Goal: Task Accomplishment & Management: Manage account settings

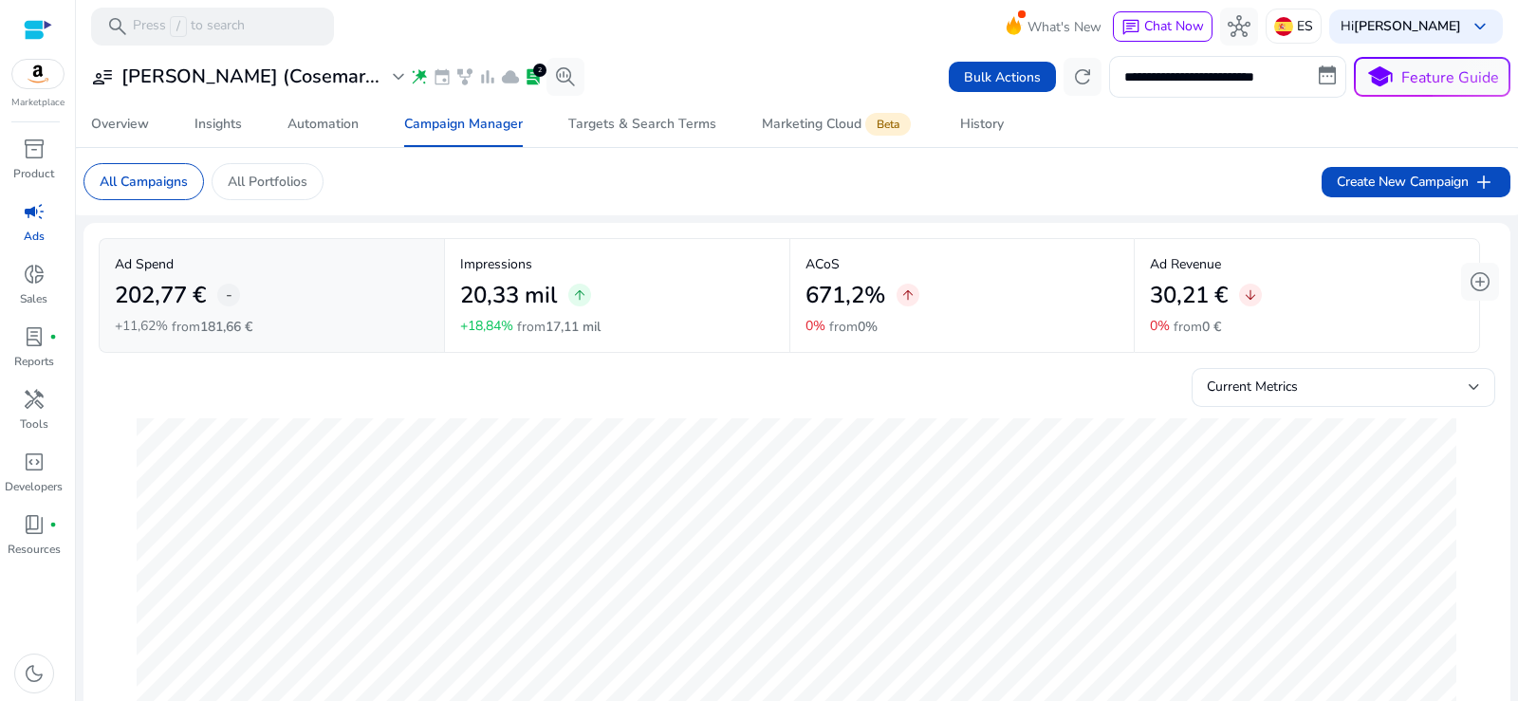
click at [35, 211] on span "campaign" at bounding box center [34, 211] width 23 height 23
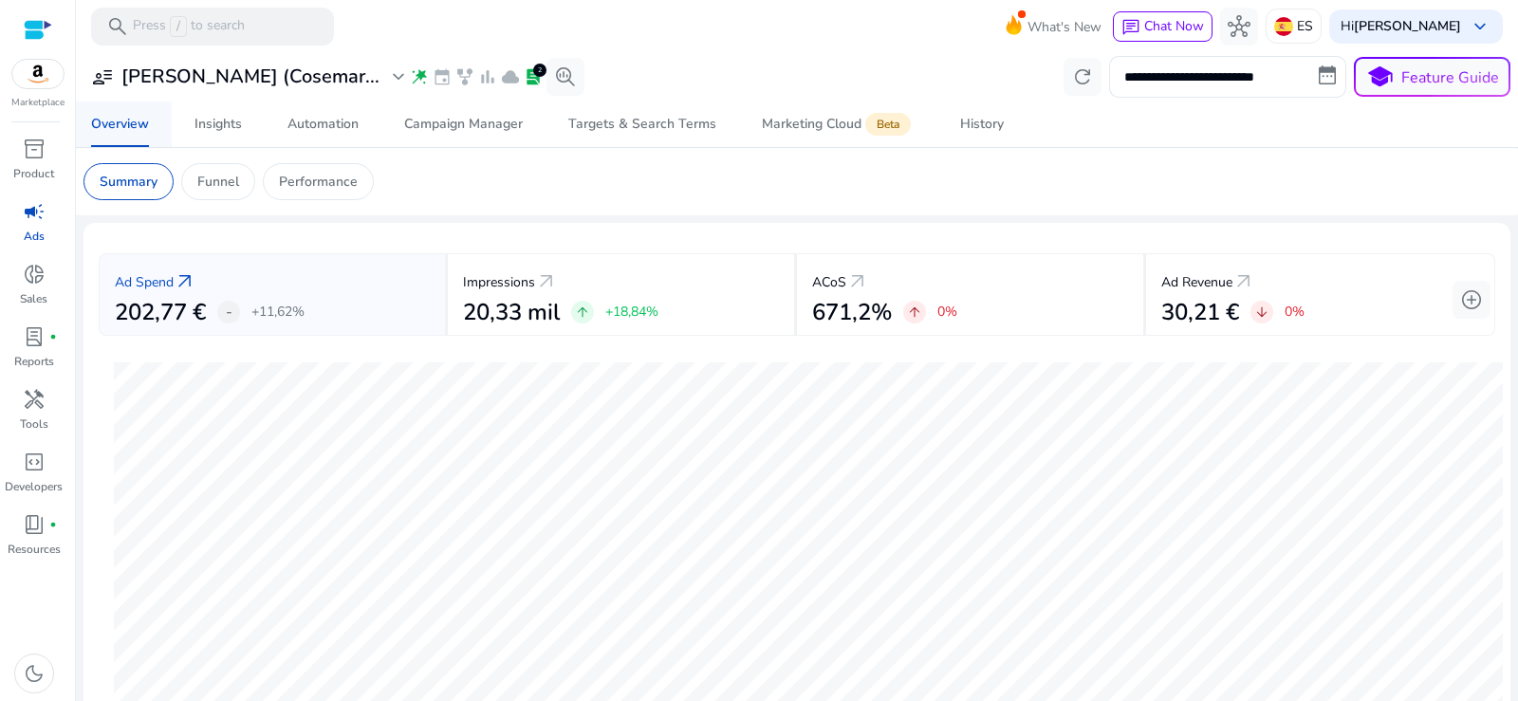
click at [121, 123] on div "Overview" at bounding box center [120, 124] width 58 height 13
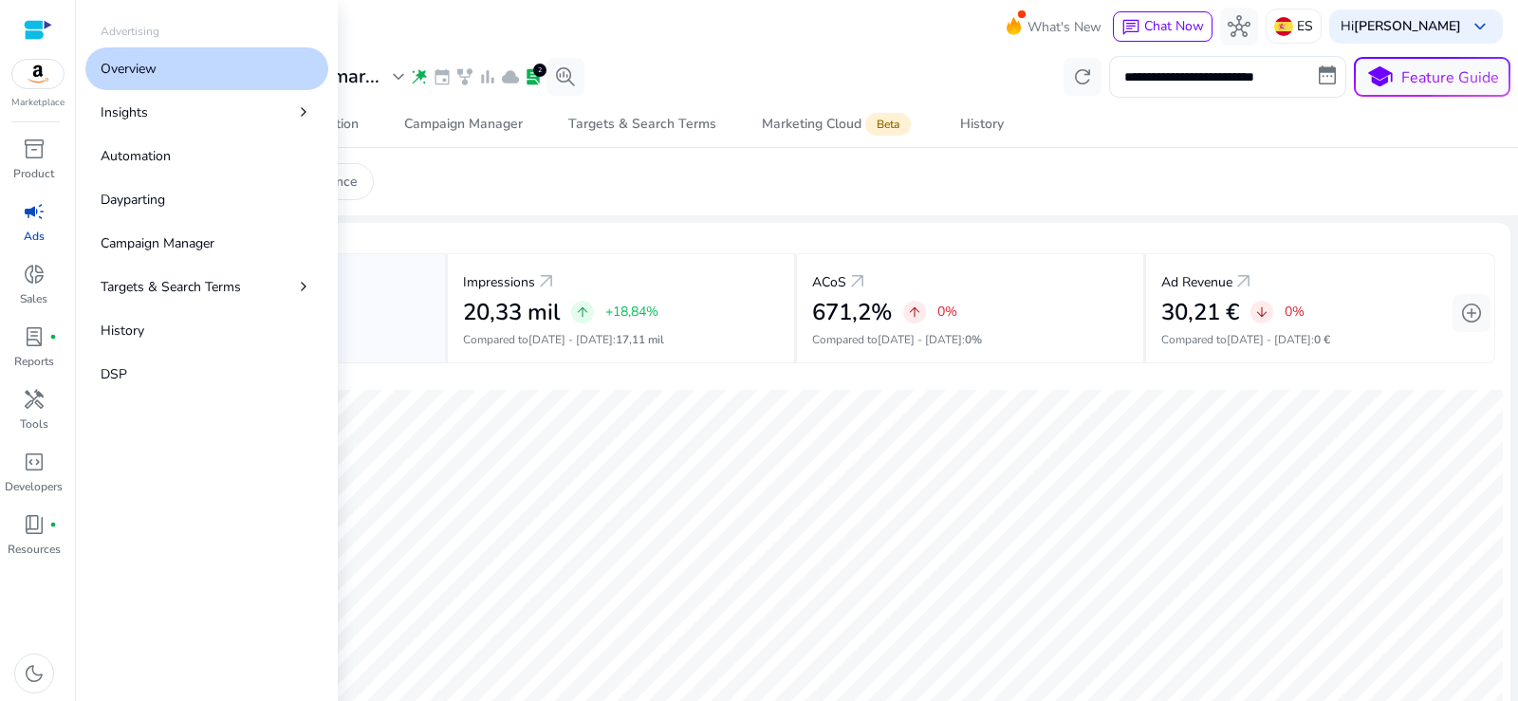
click at [145, 70] on p "Overview" at bounding box center [129, 69] width 56 height 20
click at [131, 60] on p "Overview" at bounding box center [129, 69] width 56 height 20
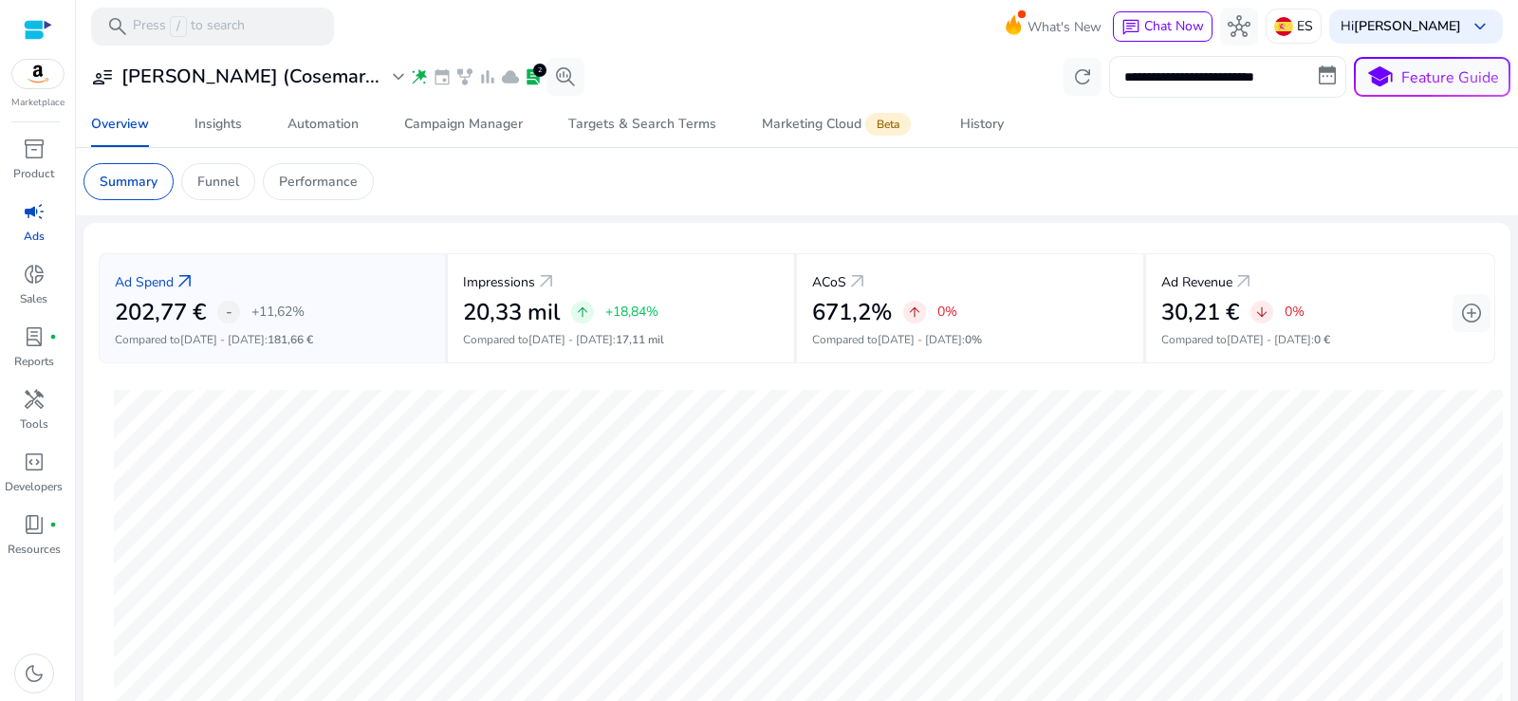
click at [1205, 80] on input "**********" at bounding box center [1227, 77] width 237 height 42
select select "*"
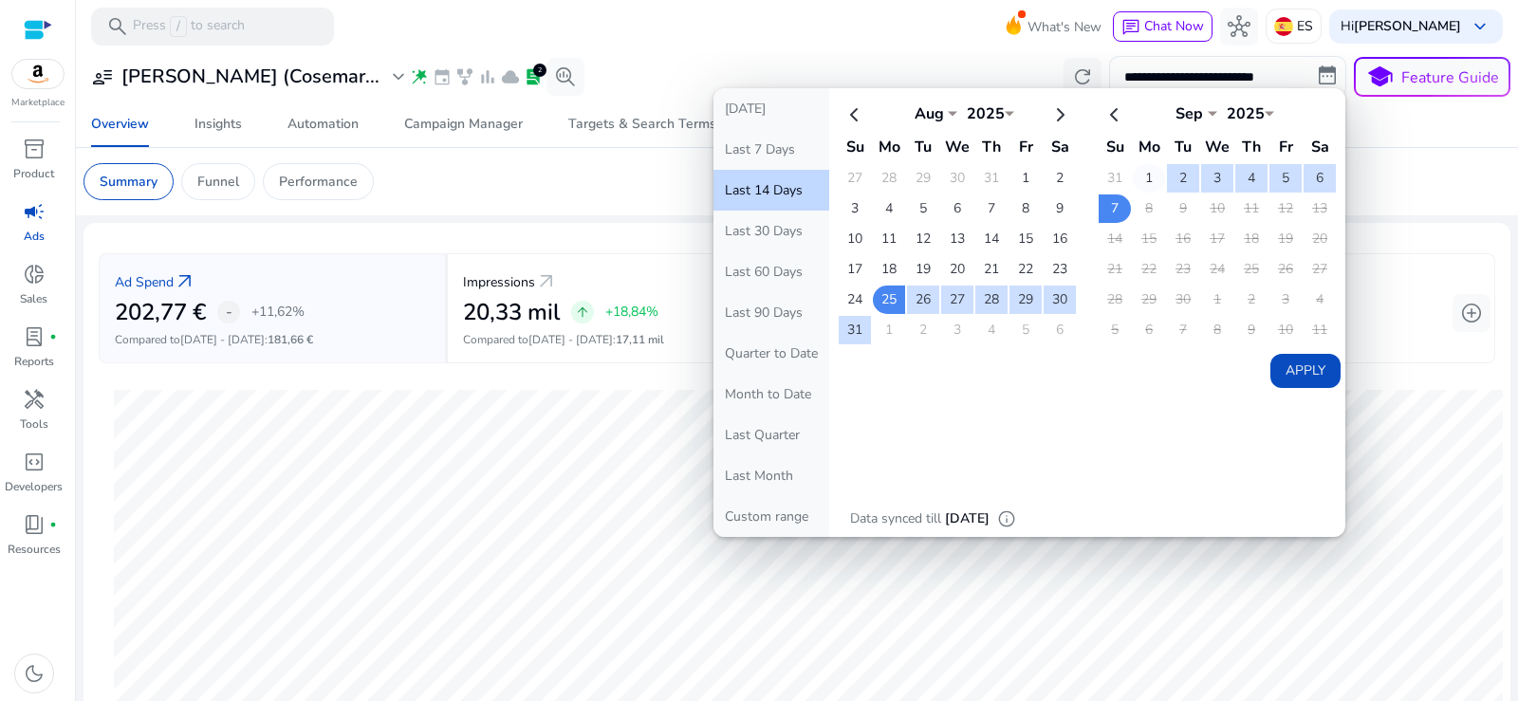
click at [1150, 164] on table "Sep *** *** *** *** *** *** *** *** *** *** *** *** 2025 **** Su Mo Tu We Th Fr…" at bounding box center [1217, 221] width 241 height 251
click at [1141, 169] on td "1" at bounding box center [1149, 178] width 32 height 28
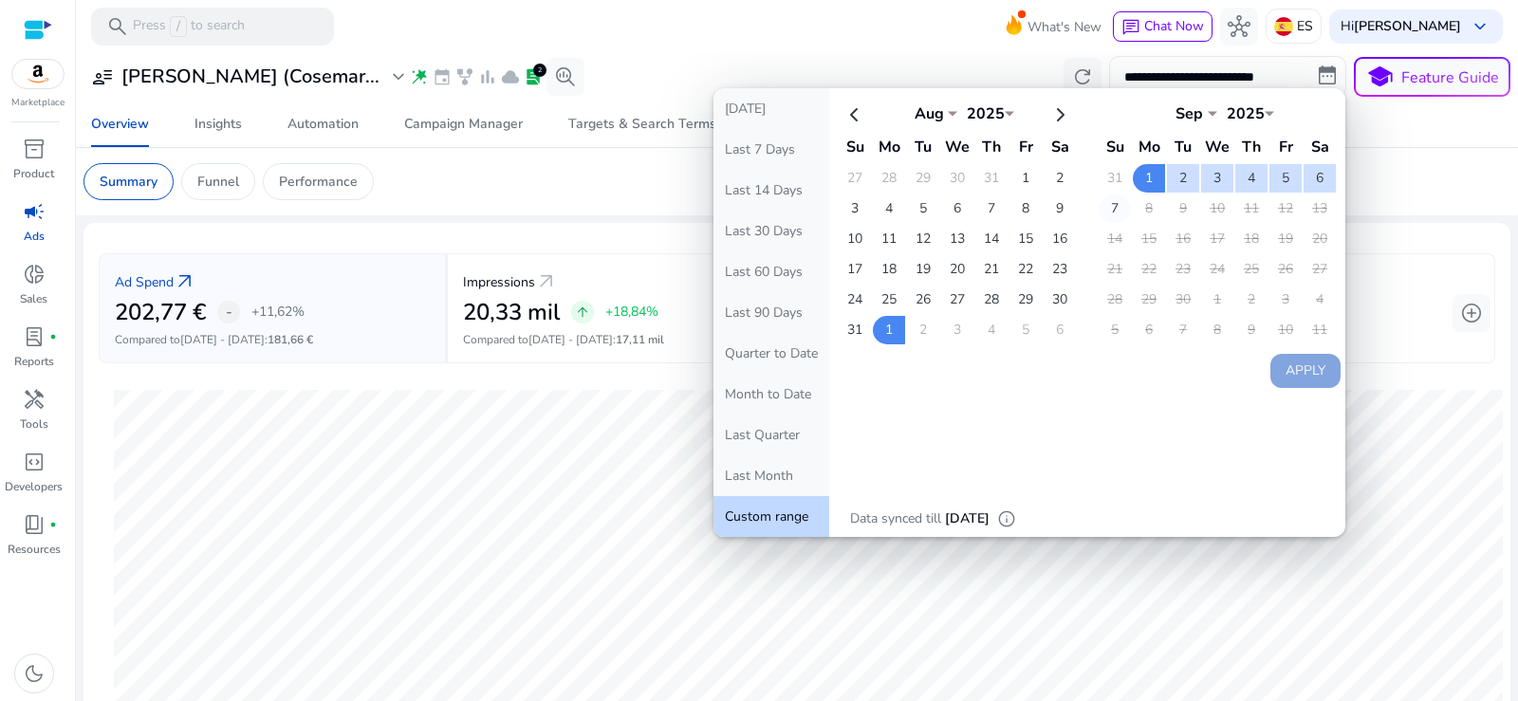
click at [1113, 209] on td "7" at bounding box center [1115, 209] width 32 height 28
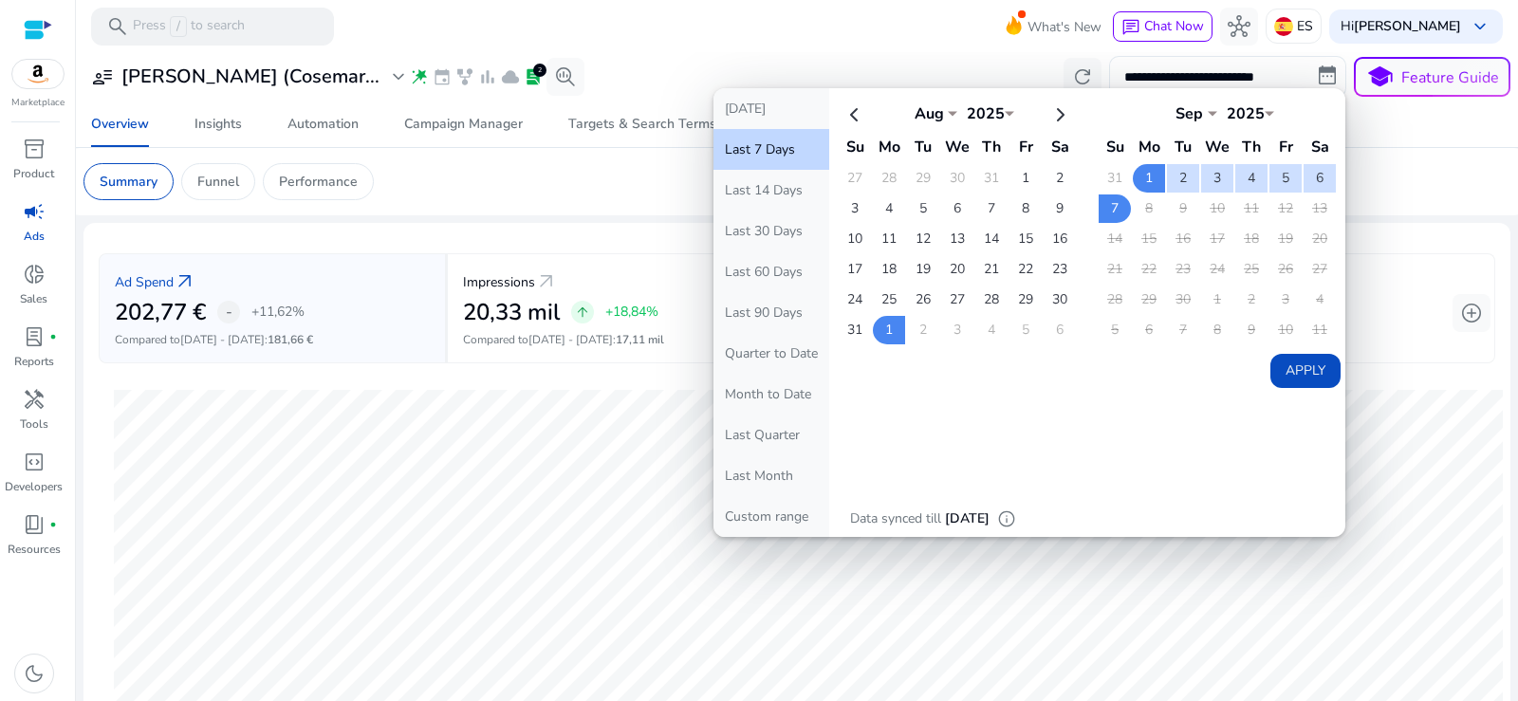
click at [1294, 368] on button "Apply" at bounding box center [1306, 371] width 70 height 34
type input "**********"
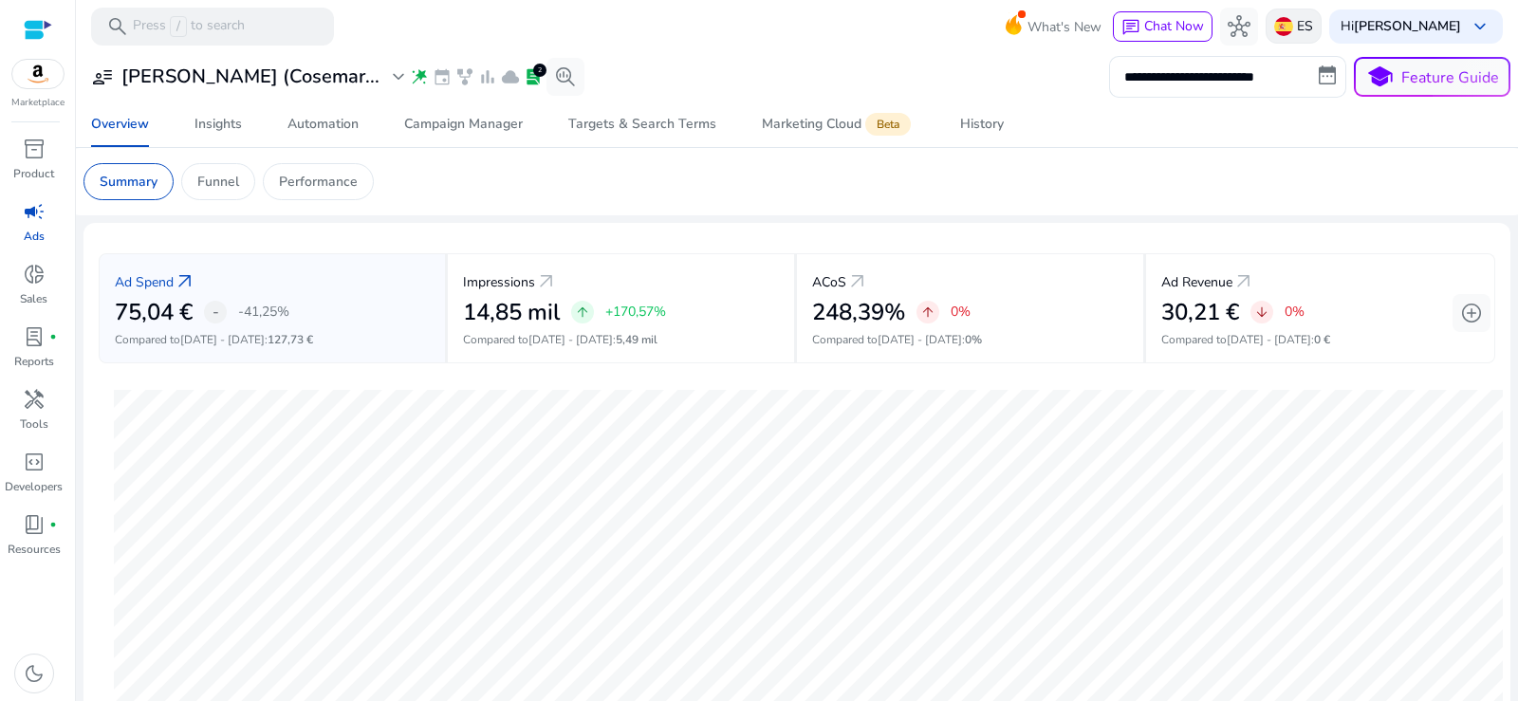
click at [1297, 34] on div "ES" at bounding box center [1294, 26] width 56 height 35
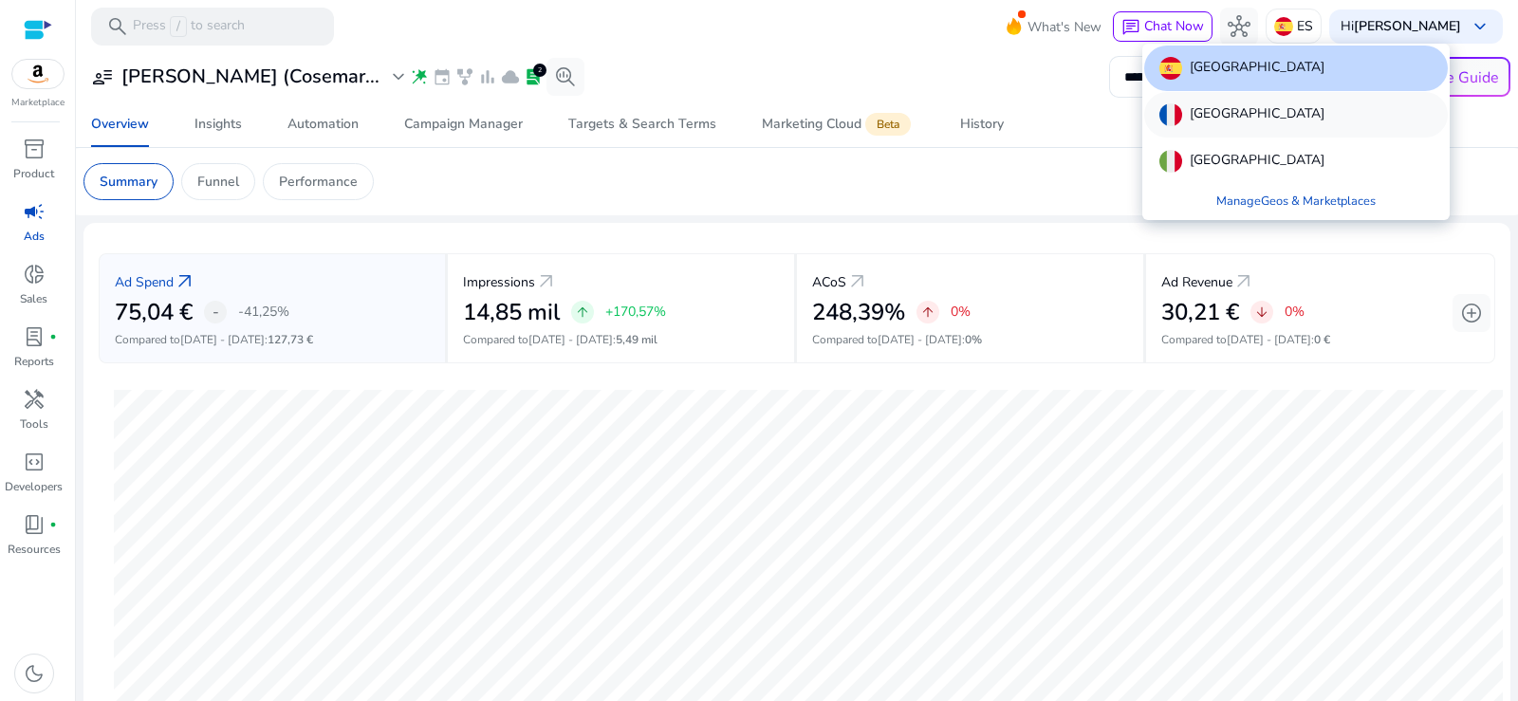
click at [1224, 109] on p "[GEOGRAPHIC_DATA]" at bounding box center [1257, 114] width 135 height 23
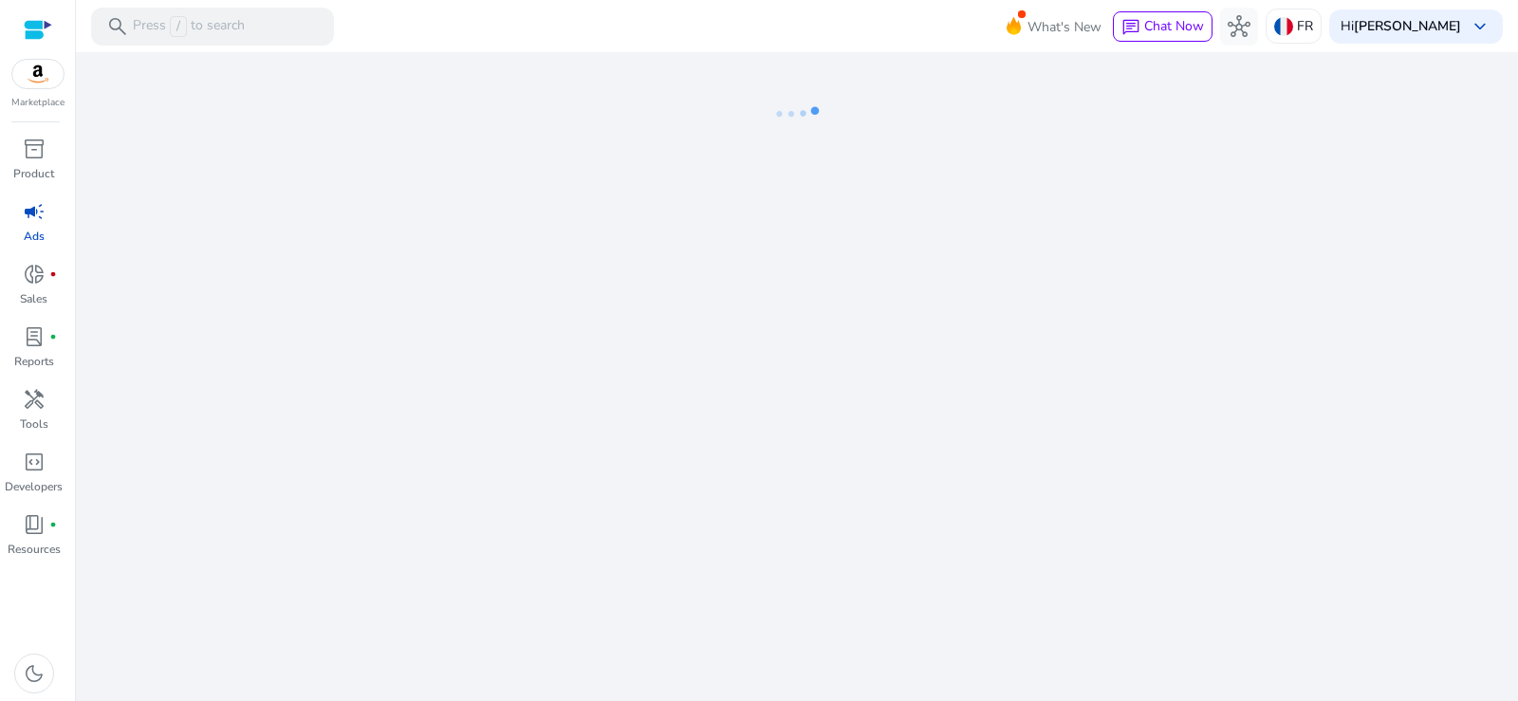
select select "*"
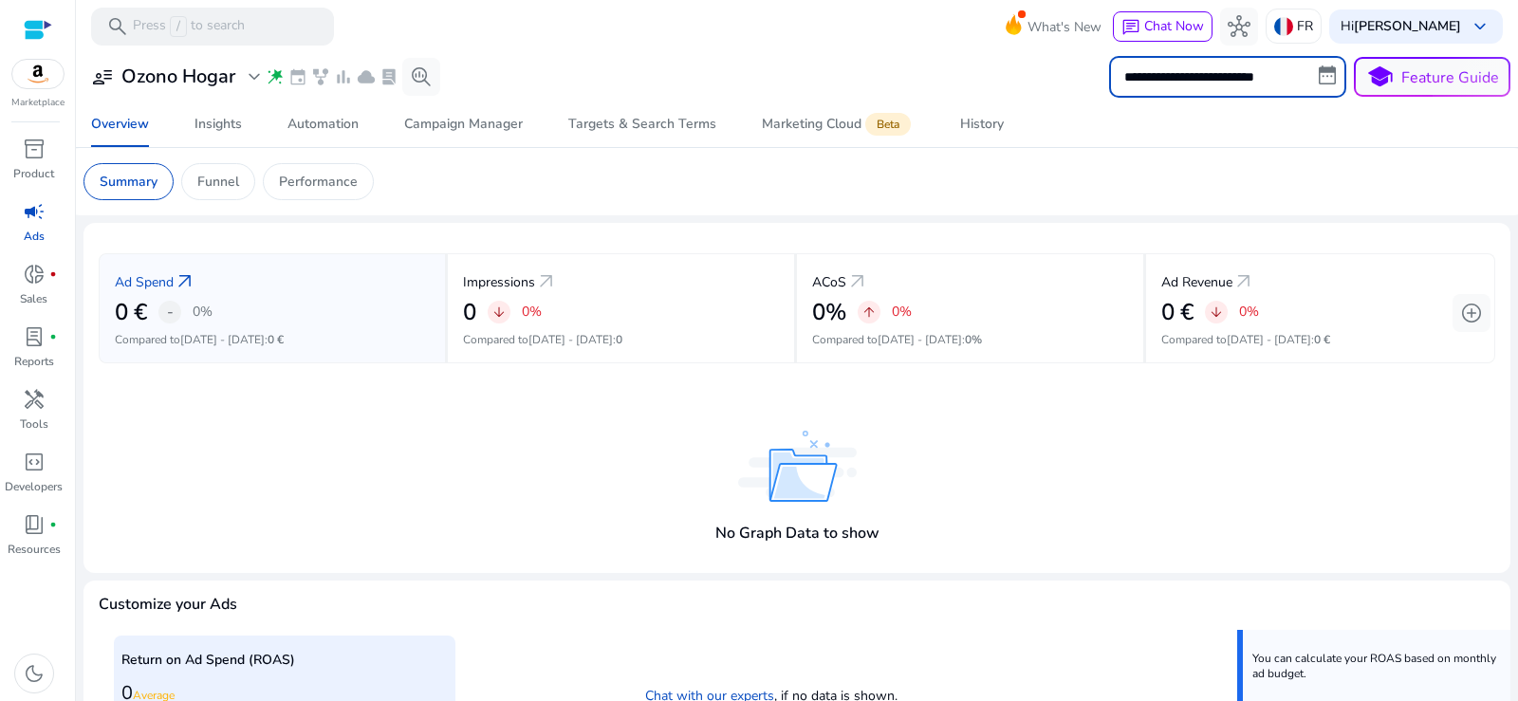
click at [1212, 74] on input "**********" at bounding box center [1227, 77] width 237 height 42
select select "*"
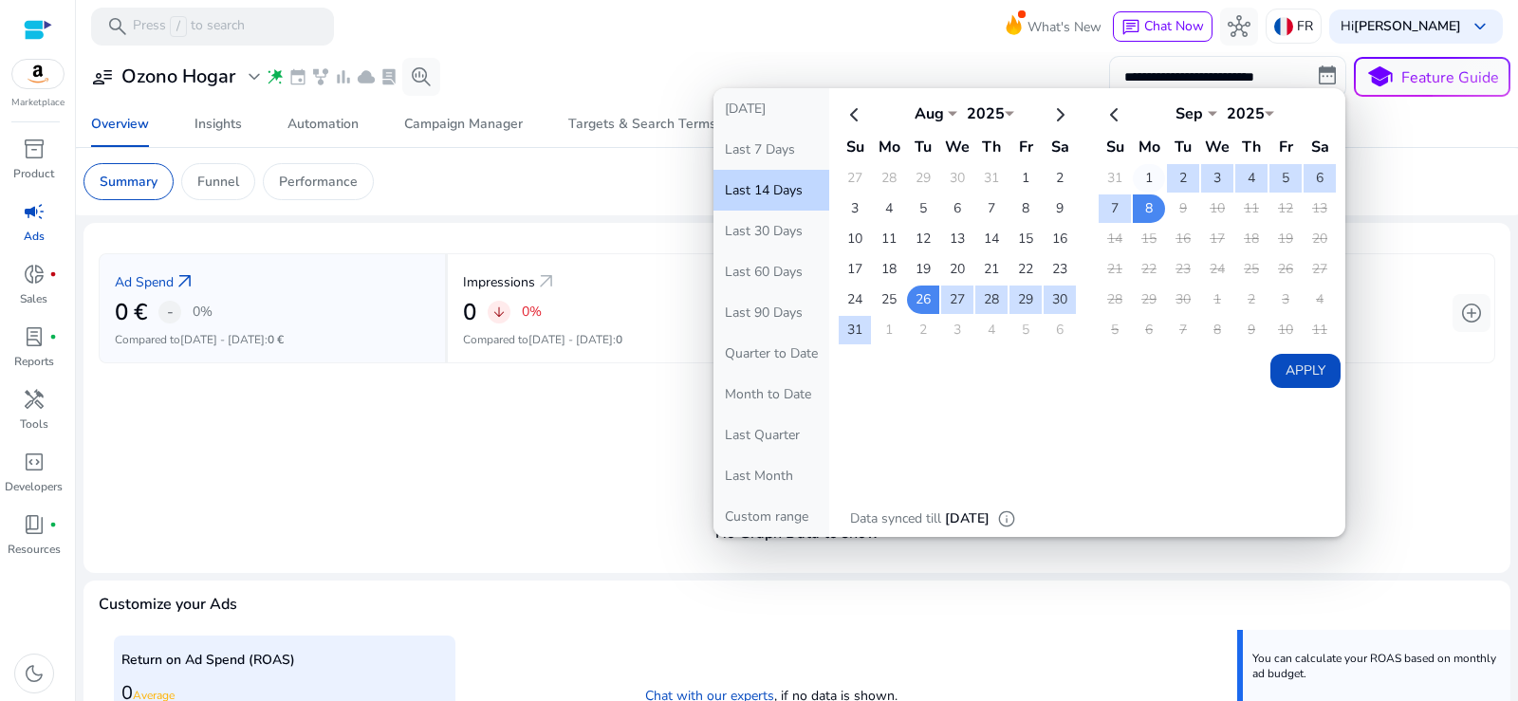
click at [1144, 170] on td "1" at bounding box center [1149, 178] width 32 height 28
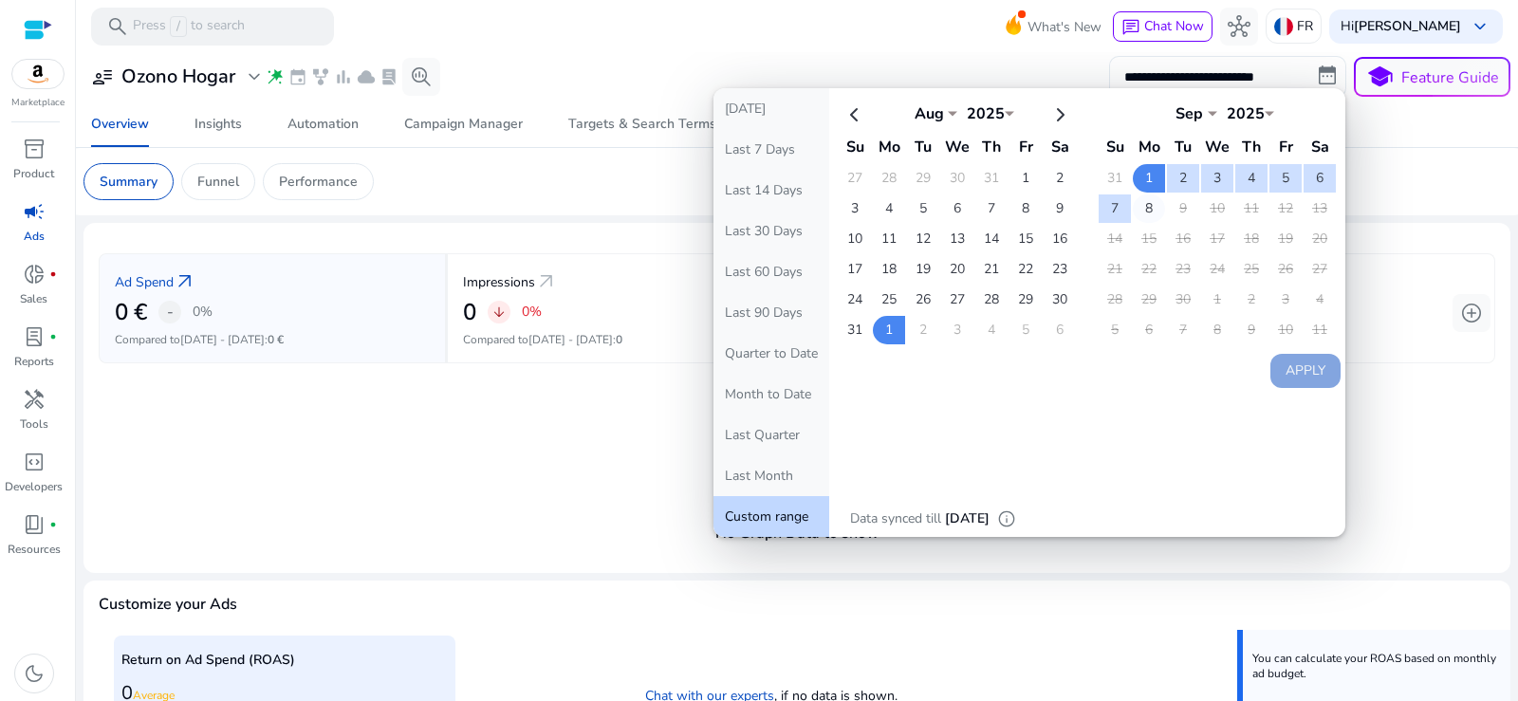
click at [1137, 213] on td "8" at bounding box center [1149, 209] width 32 height 28
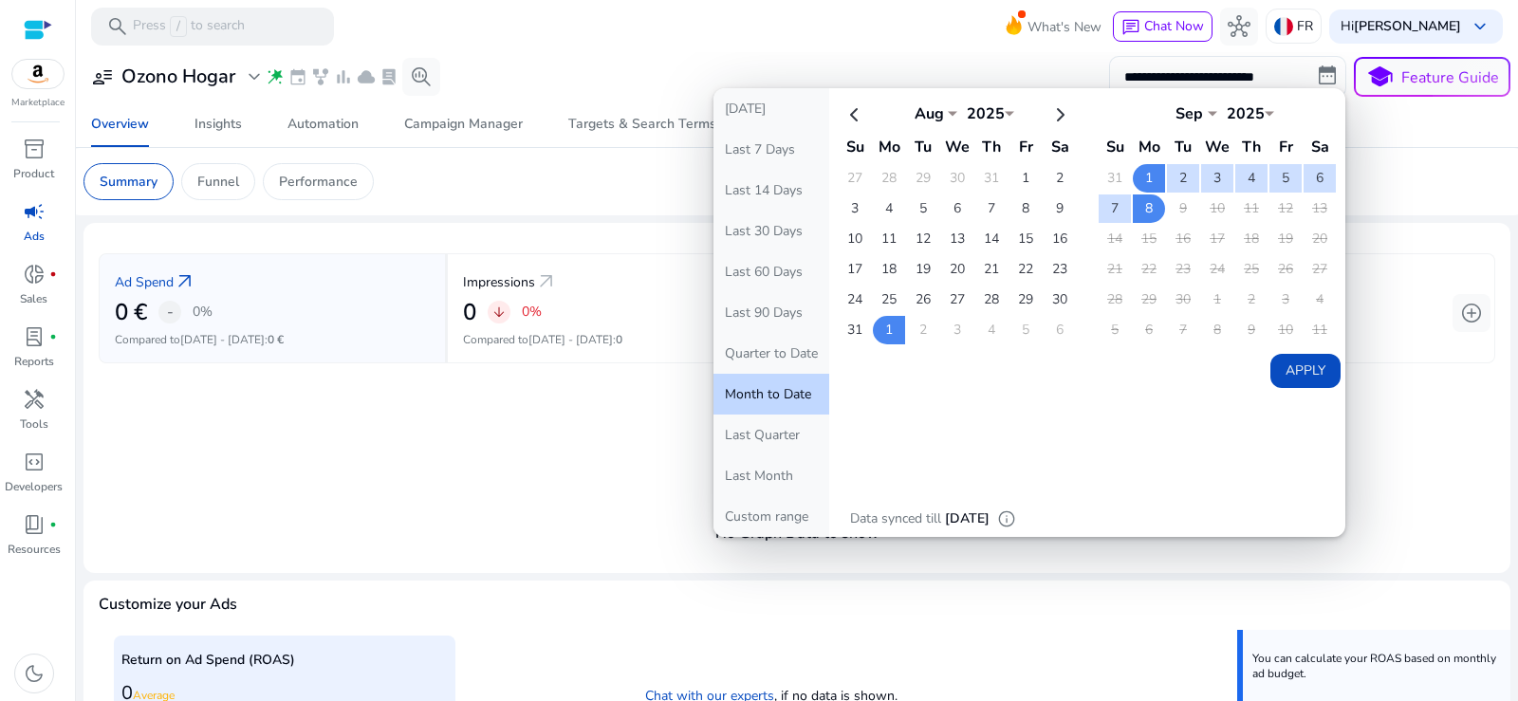
click at [1290, 375] on button "Apply" at bounding box center [1306, 371] width 70 height 34
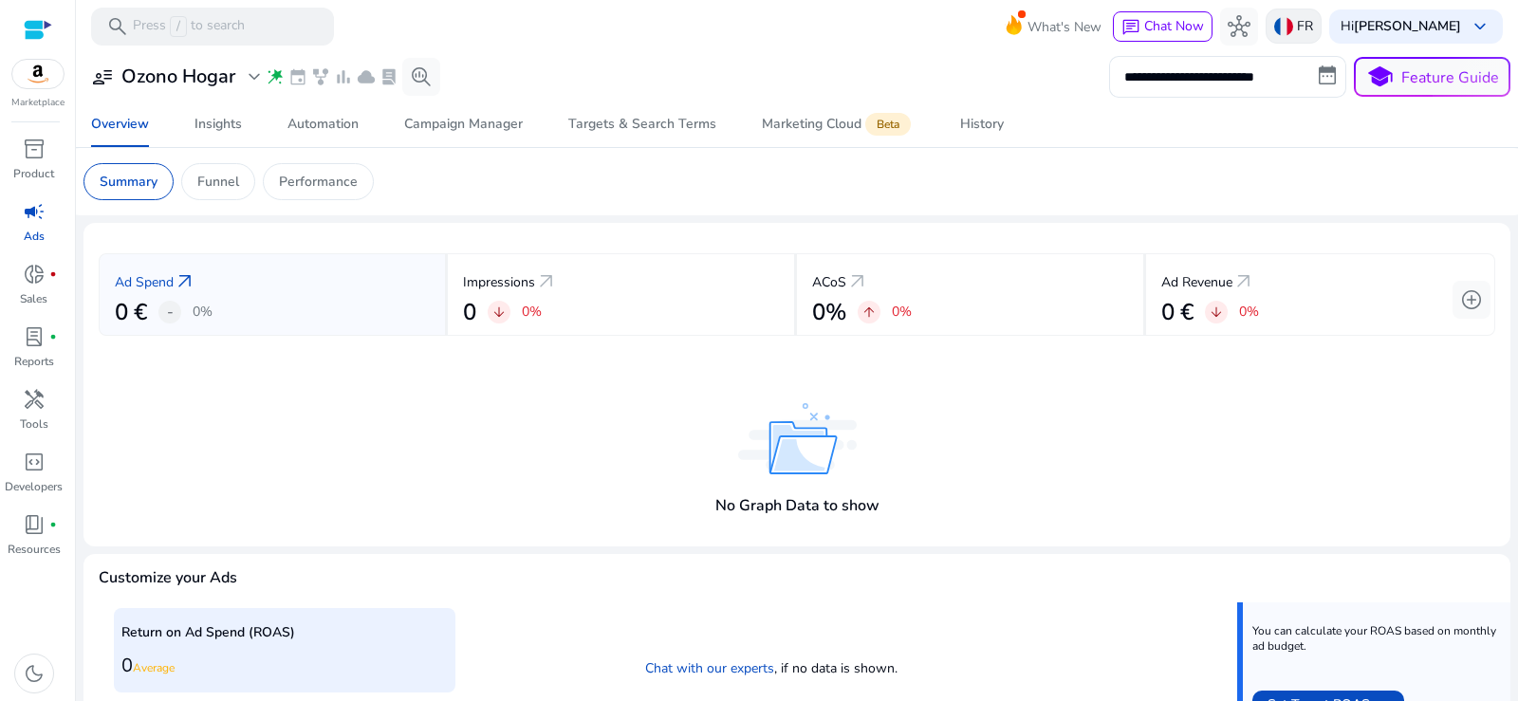
click at [1275, 32] on div "FR" at bounding box center [1294, 26] width 56 height 35
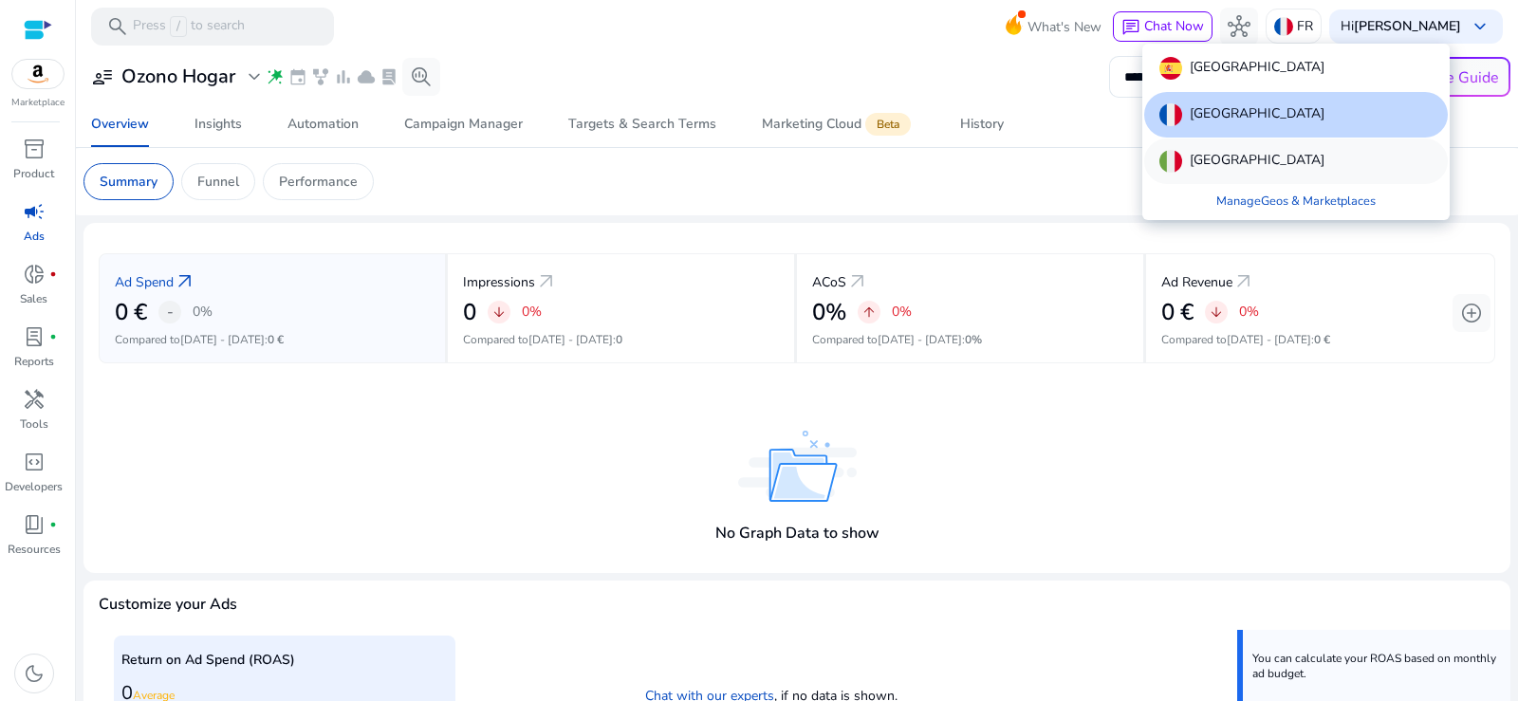
click at [1185, 173] on div "[GEOGRAPHIC_DATA]" at bounding box center [1297, 162] width 304 height 46
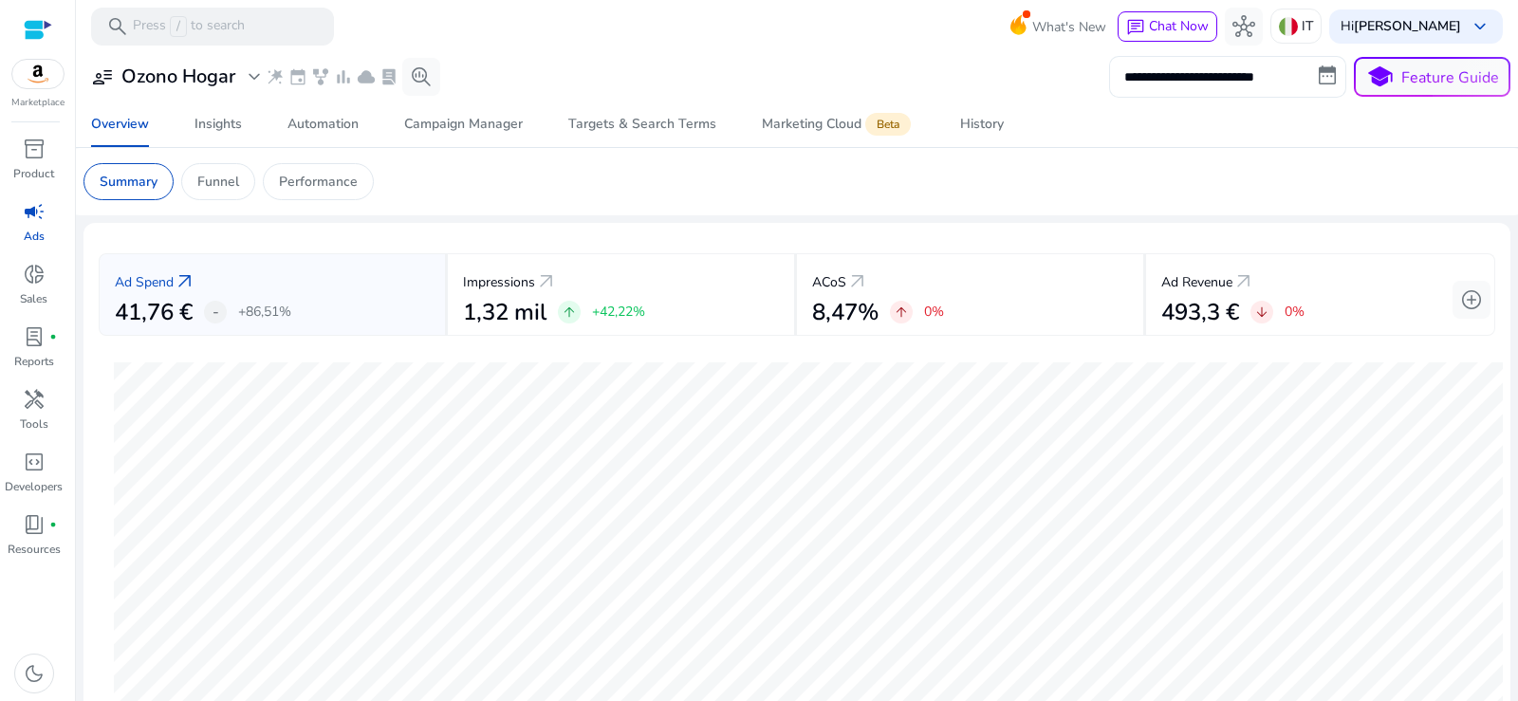
click at [1217, 72] on input "**********" at bounding box center [1227, 77] width 237 height 42
select select "*"
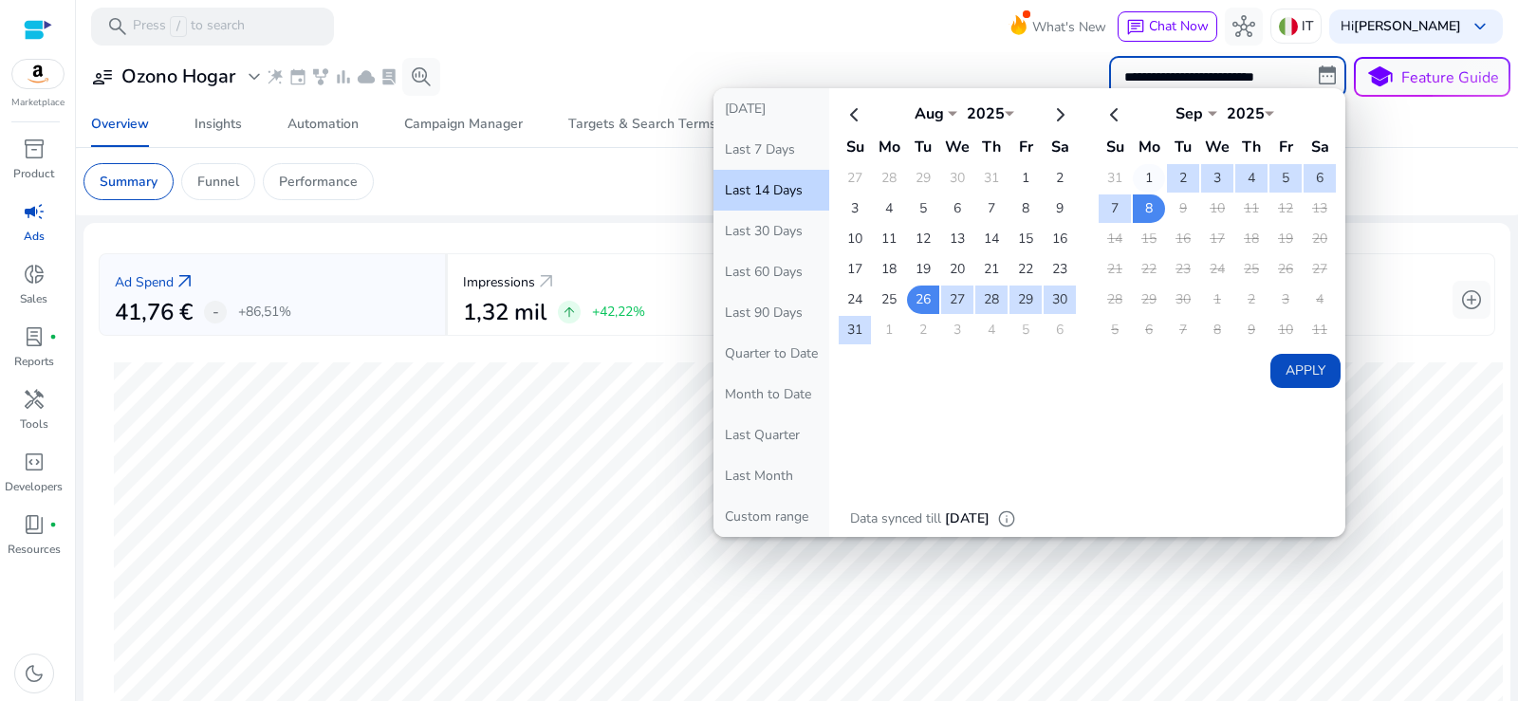
click at [1154, 172] on td "1" at bounding box center [1149, 178] width 32 height 28
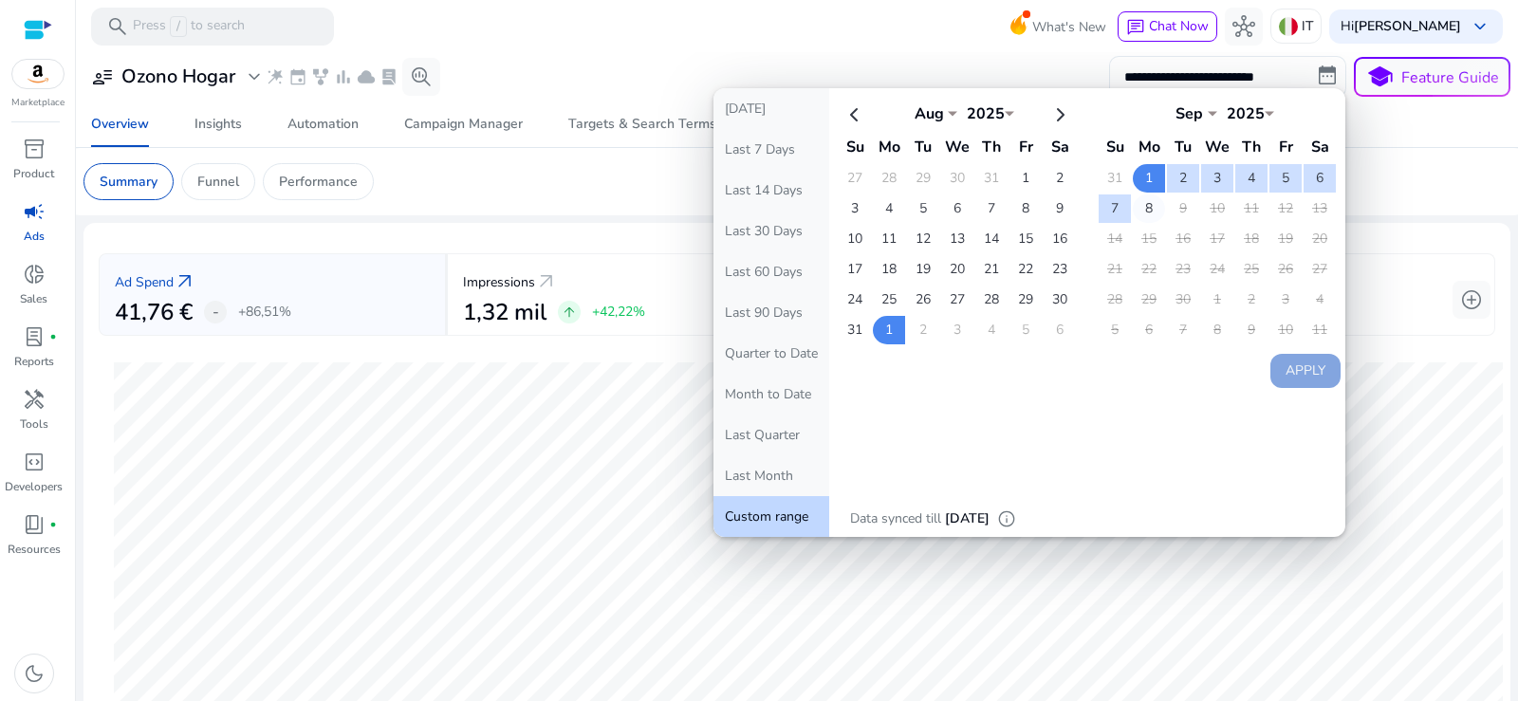
click at [1142, 218] on td "8" at bounding box center [1149, 209] width 32 height 28
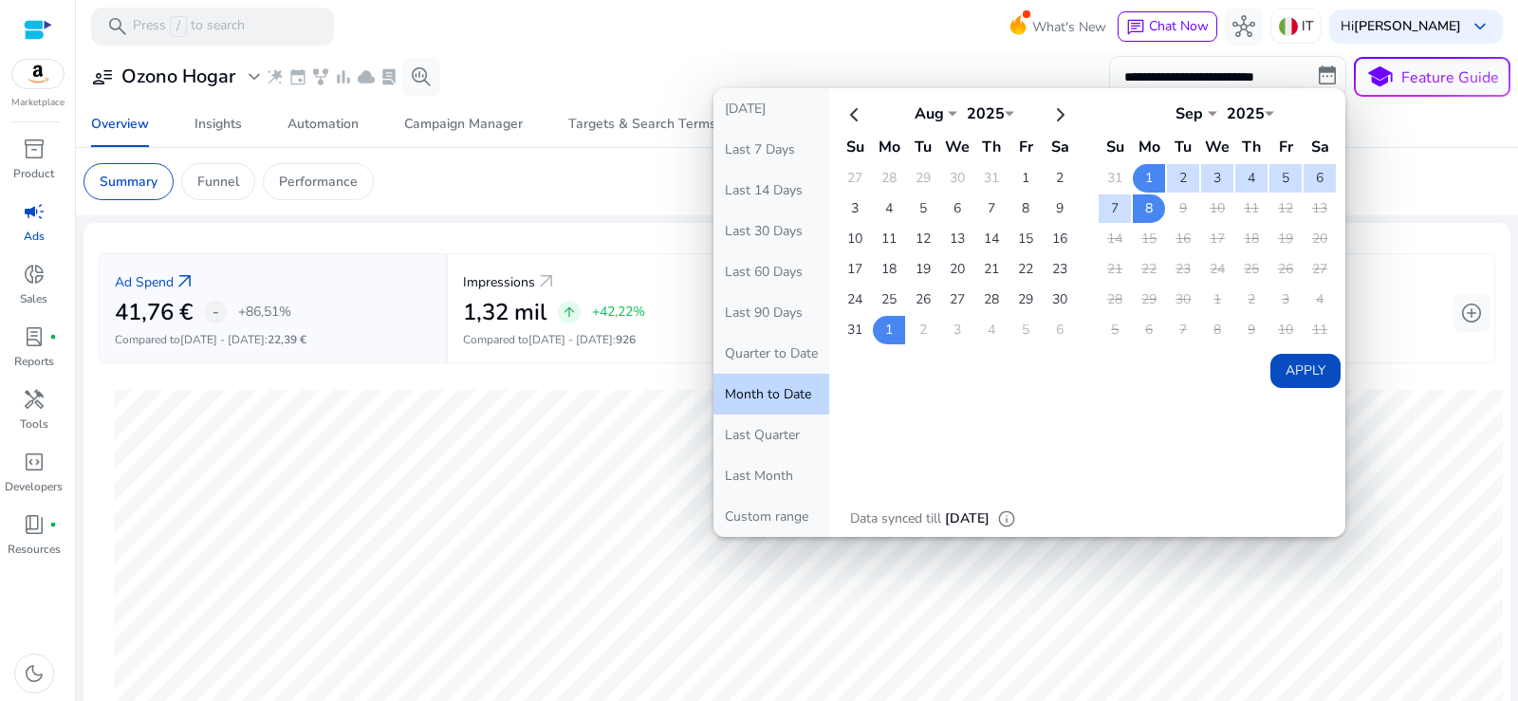
click at [1289, 367] on button "Apply" at bounding box center [1306, 371] width 70 height 34
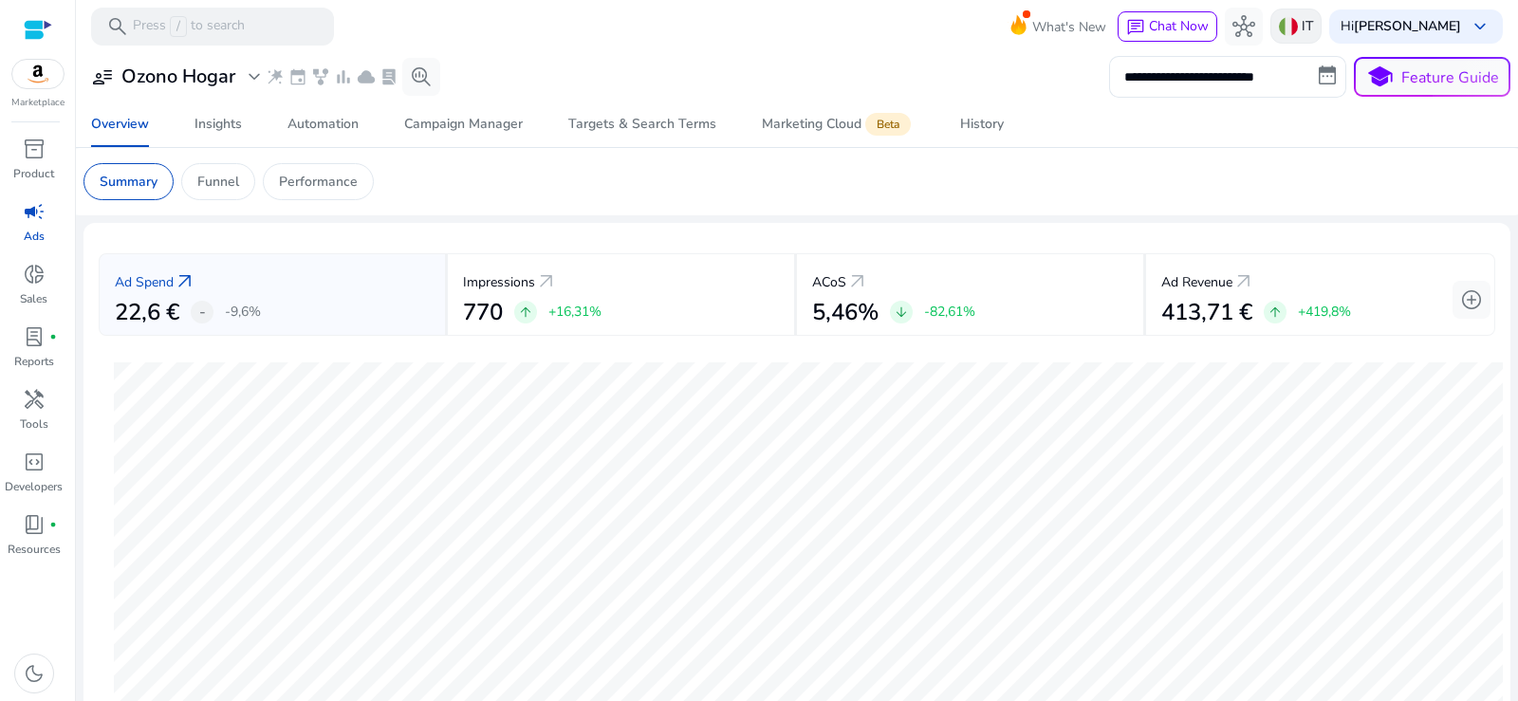
click at [1304, 26] on p "IT" at bounding box center [1307, 25] width 11 height 33
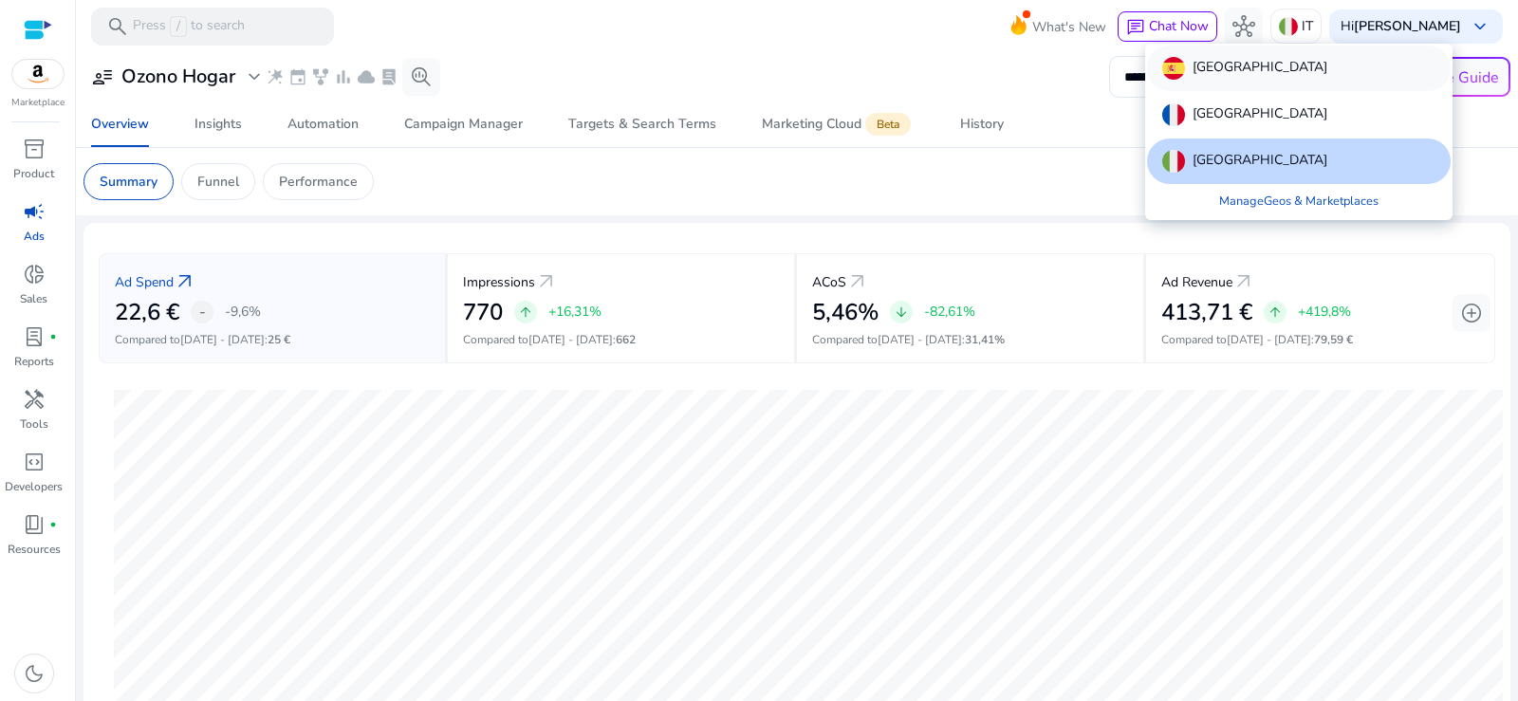
click at [1223, 67] on p "[GEOGRAPHIC_DATA]" at bounding box center [1260, 68] width 135 height 23
